Goal: Use online tool/utility: Use online tool/utility

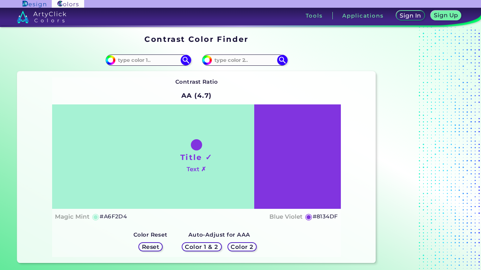
drag, startPoint x: 255, startPoint y: 162, endPoint x: 249, endPoint y: 164, distance: 6.3
click at [249, 164] on div "Title ✓ Text ✗" at bounding box center [196, 157] width 289 height 105
click at [182, 157] on h1 "Title ✓" at bounding box center [196, 157] width 32 height 11
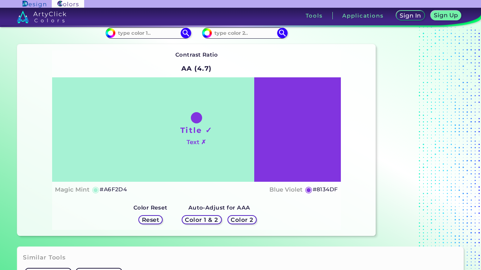
scroll to position [27, 0]
click at [189, 218] on h5 "Color 1 & 2" at bounding box center [202, 219] width 30 height 5
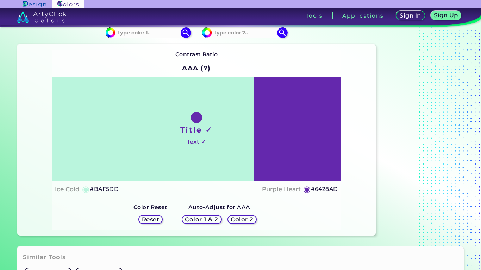
click at [235, 217] on h5 "Color 2" at bounding box center [242, 219] width 20 height 5
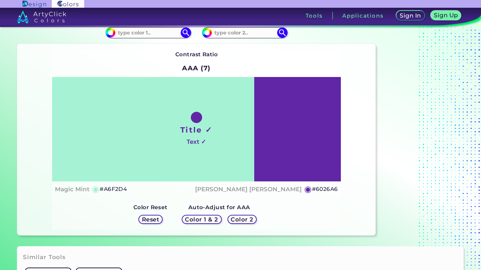
click at [235, 217] on h5 "Color 2" at bounding box center [242, 219] width 20 height 5
